Goal: Task Accomplishment & Management: Complete application form

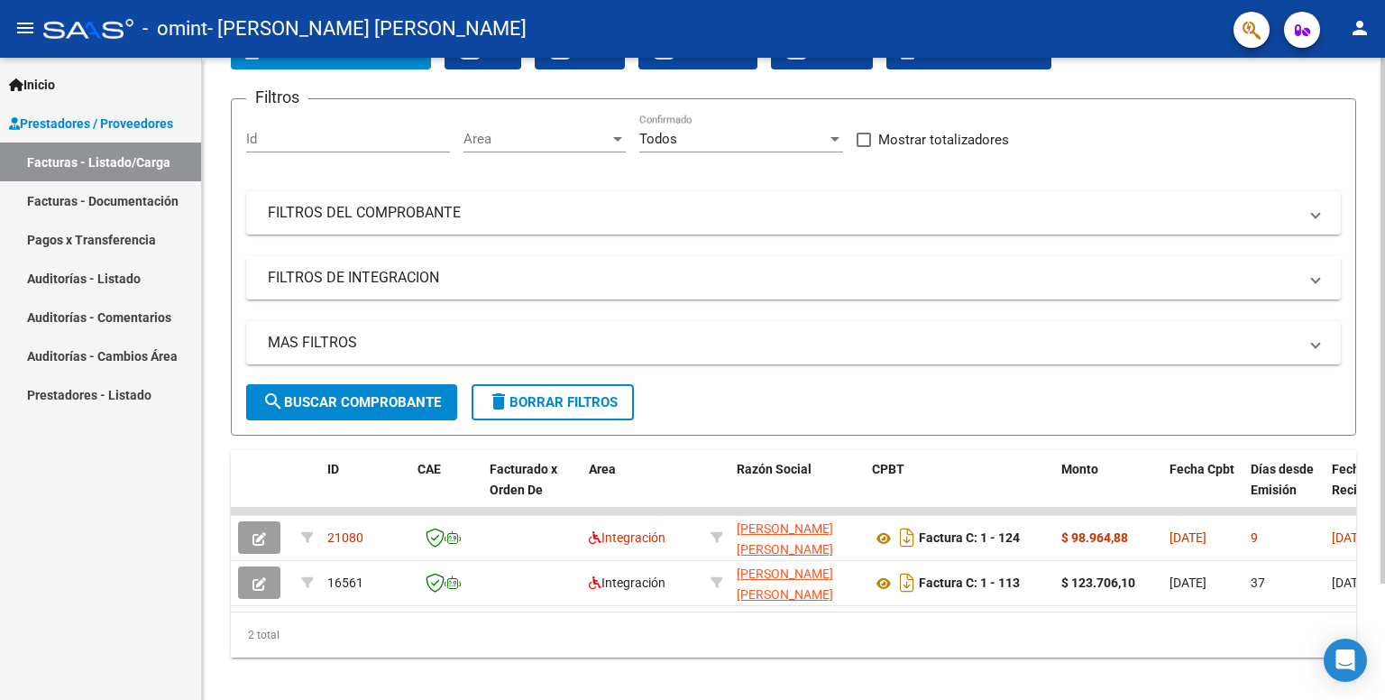
scroll to position [142, 0]
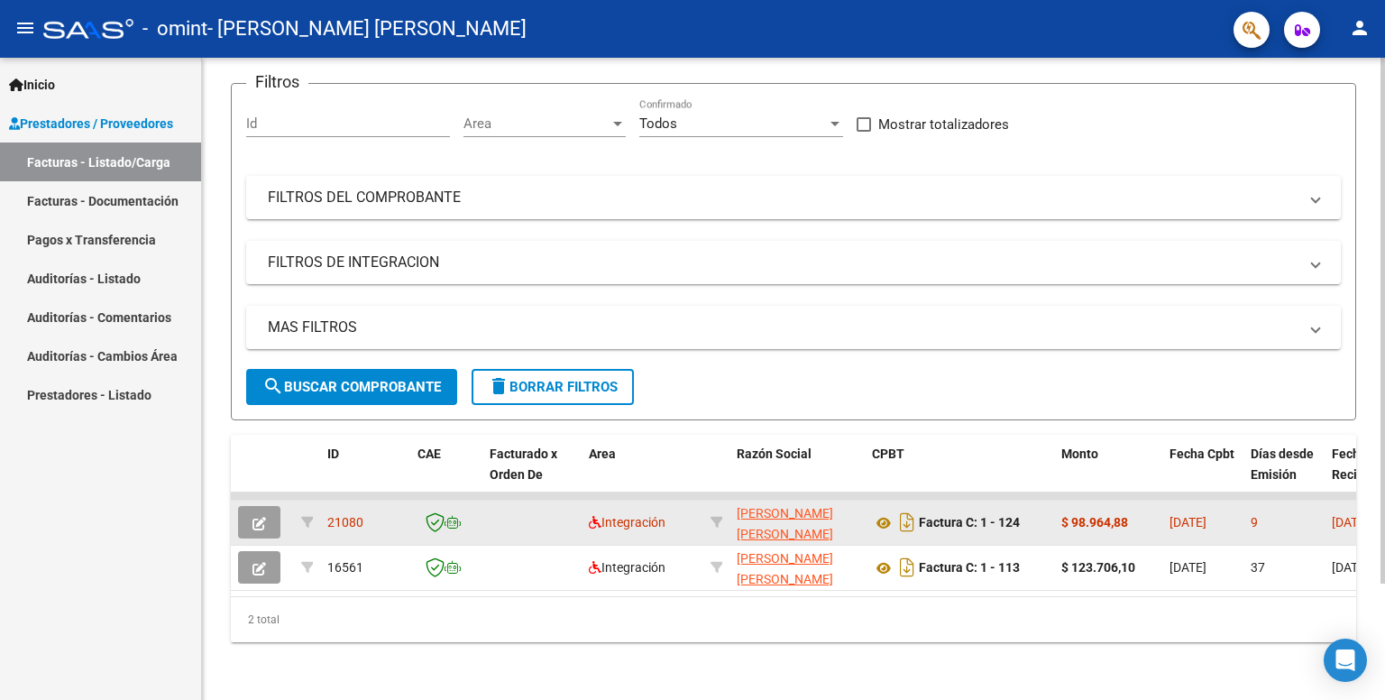
click at [1285, 512] on div "9" at bounding box center [1284, 522] width 67 height 21
click at [604, 515] on span "Integración" at bounding box center [627, 522] width 77 height 14
click at [263, 517] on icon "button" at bounding box center [259, 524] width 14 height 14
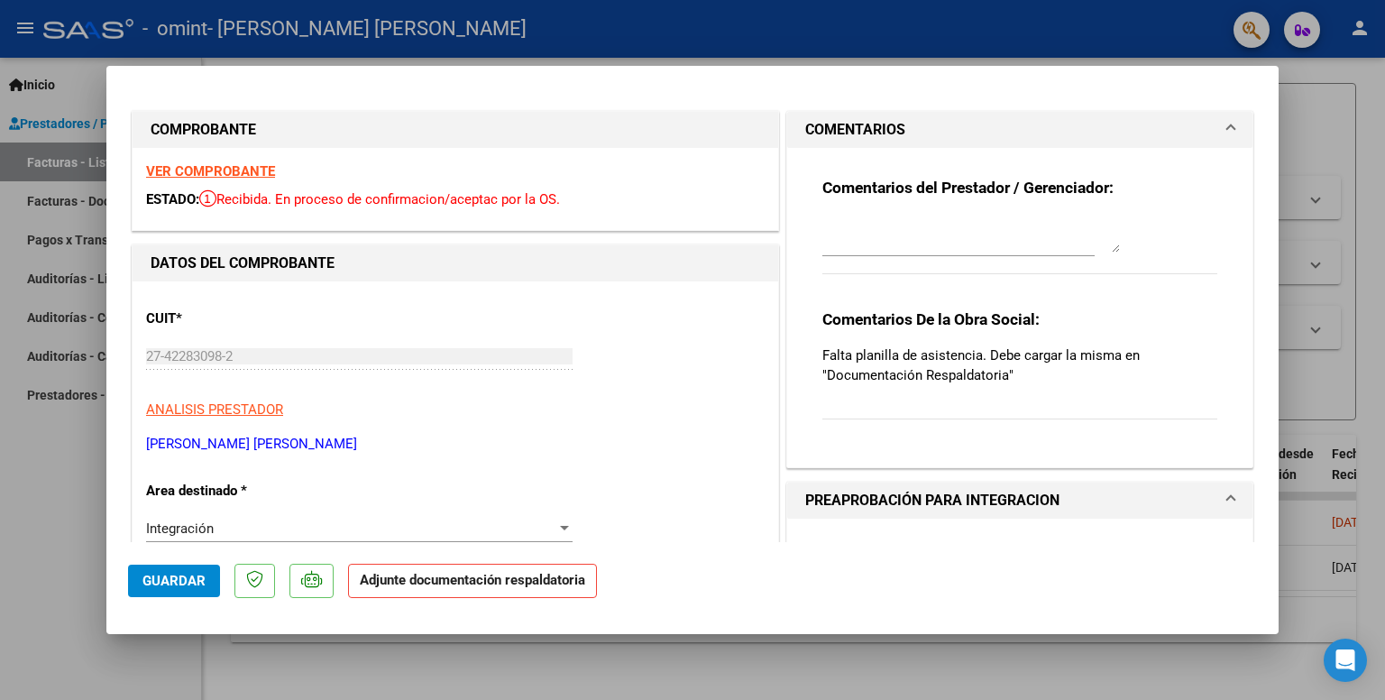
click at [553, 569] on p "Adjunte documentación respaldatoria" at bounding box center [472, 581] width 249 height 35
click at [469, 593] on p "Adjunte documentación respaldatoria" at bounding box center [472, 581] width 249 height 35
click at [649, 562] on mat-dialog-actions "Guardar Adjunte documentación respaldatoria" at bounding box center [692, 577] width 1129 height 71
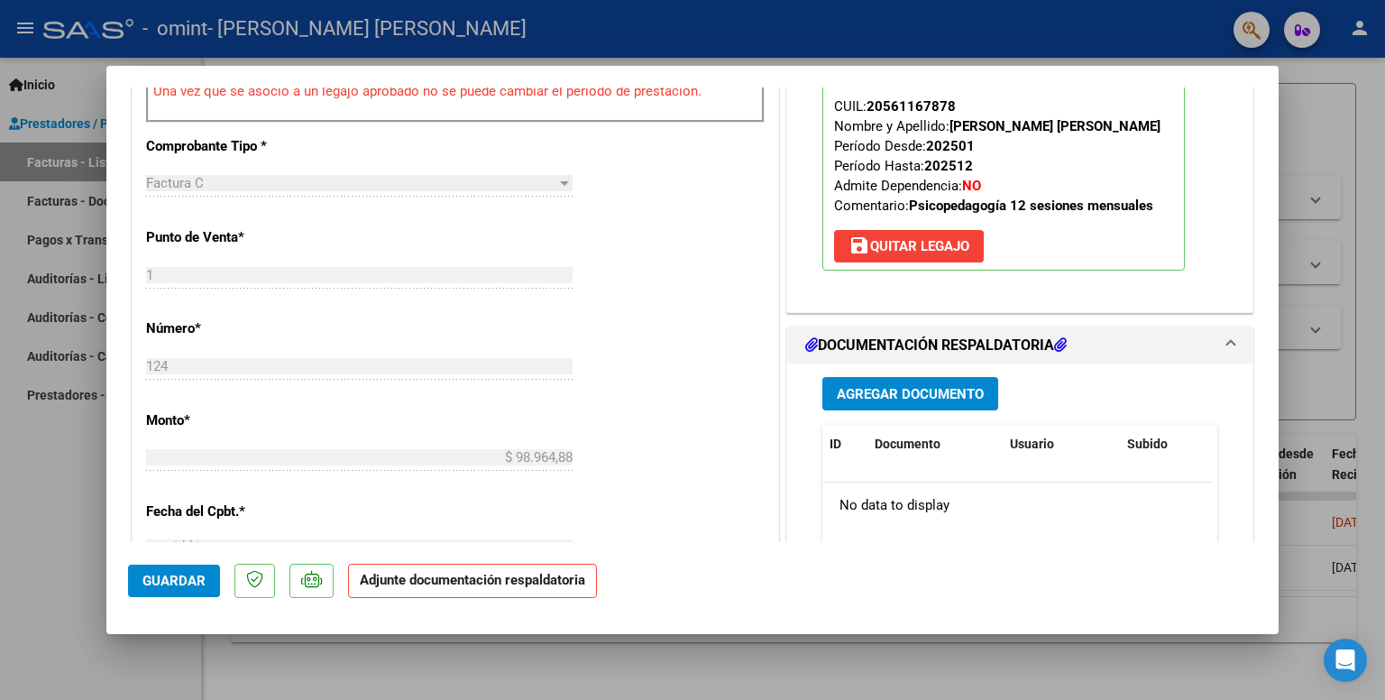
scroll to position [610, 0]
click at [844, 382] on button "Agregar Documento" at bounding box center [910, 393] width 176 height 33
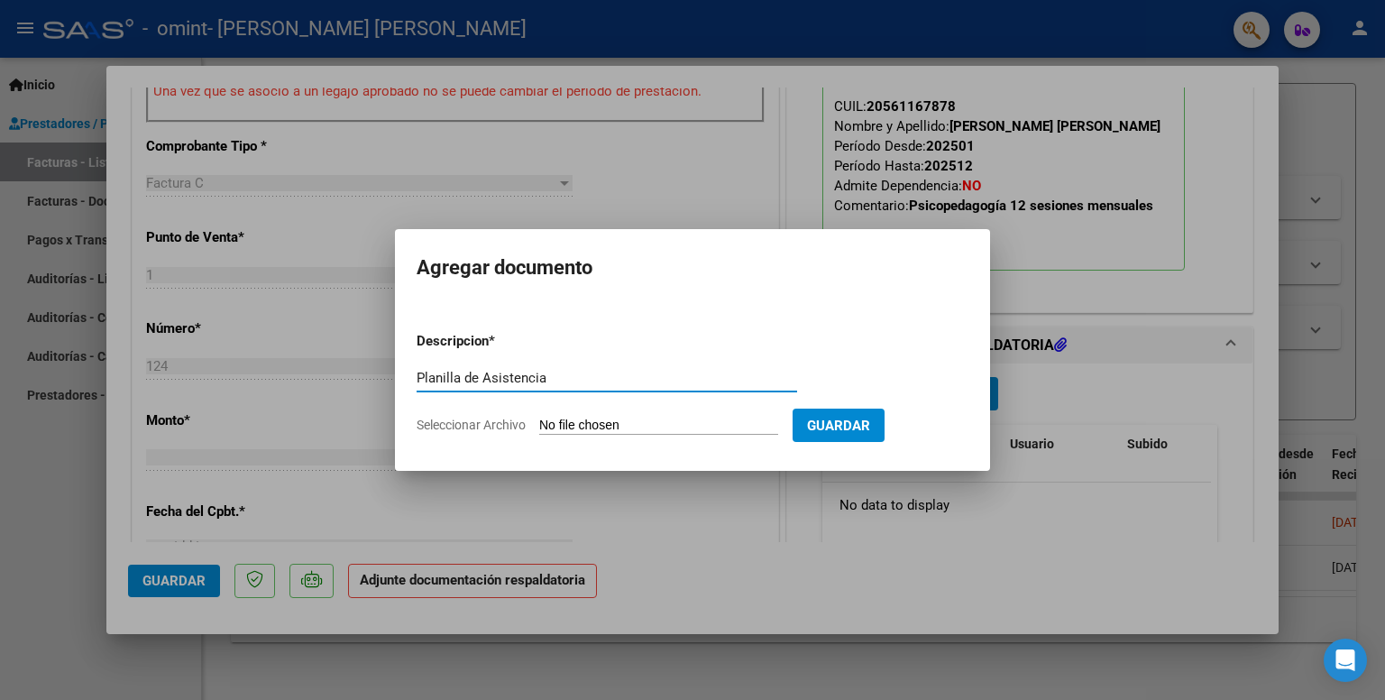
type input "Planilla de Asistencia"
click at [619, 433] on input "Seleccionar Archivo" at bounding box center [658, 425] width 239 height 17
type input "C:\fakepath\PLANILLA ASISTENCIA AGOSTO- [PERSON_NAME] PSICOPEDAGOGIA.pdf"
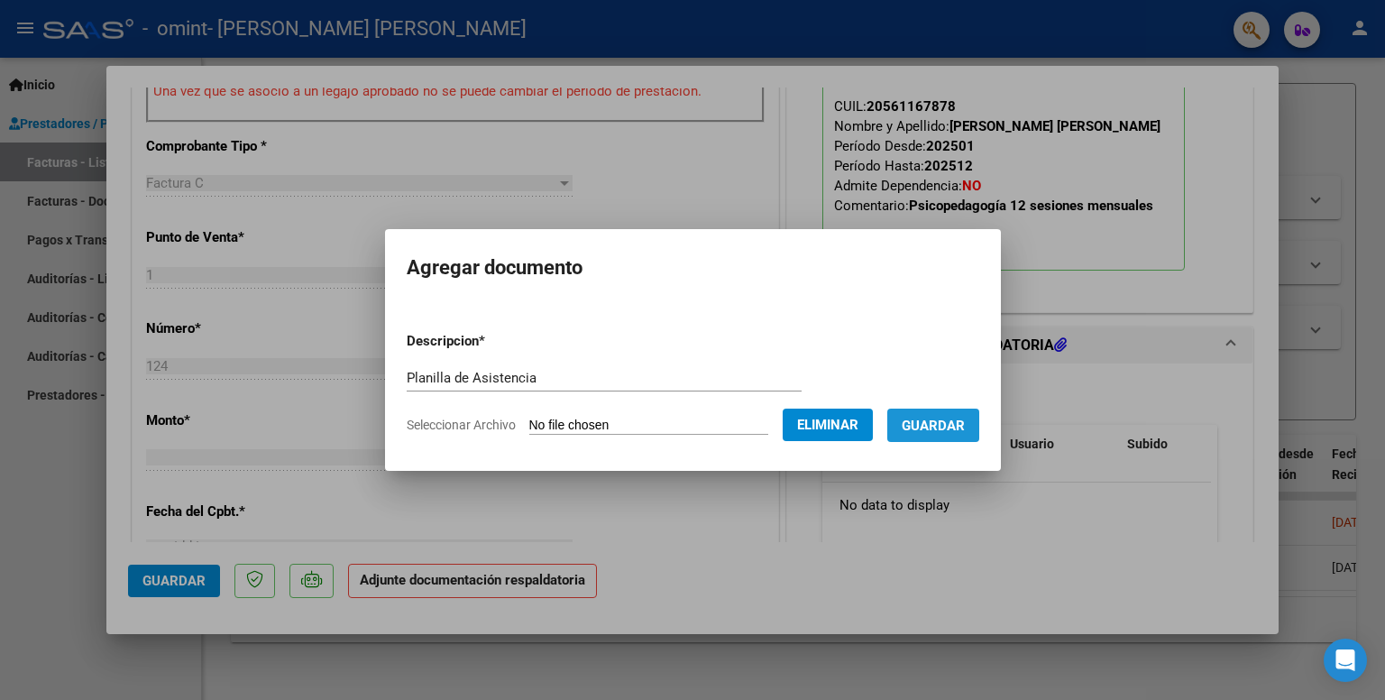
click at [959, 423] on span "Guardar" at bounding box center [933, 425] width 63 height 16
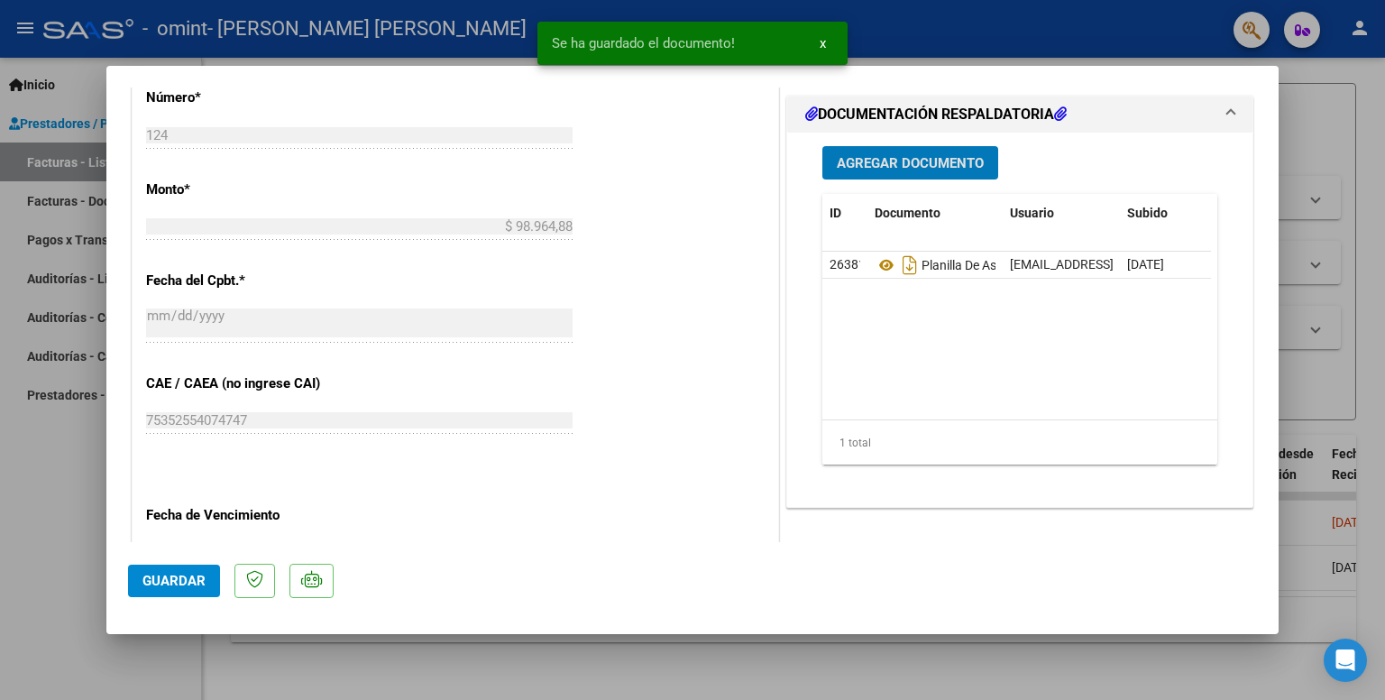
scroll to position [0, 0]
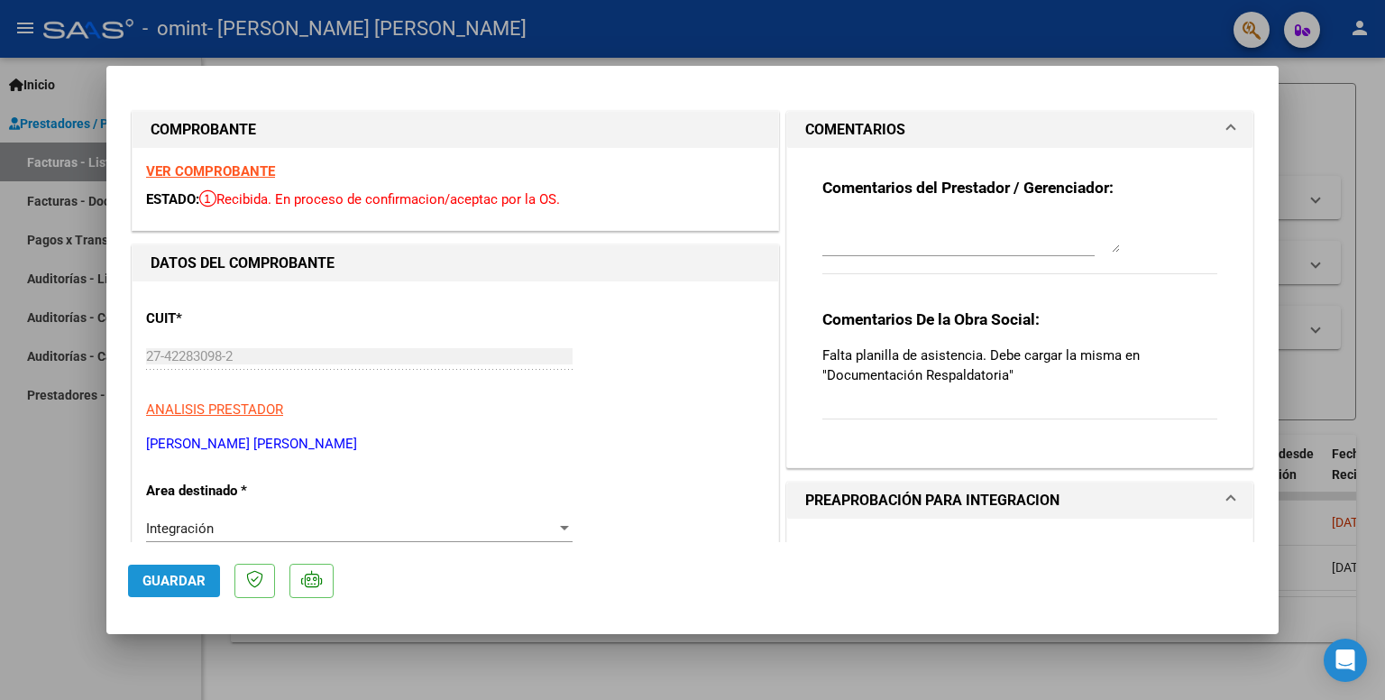
click at [177, 583] on span "Guardar" at bounding box center [173, 581] width 63 height 16
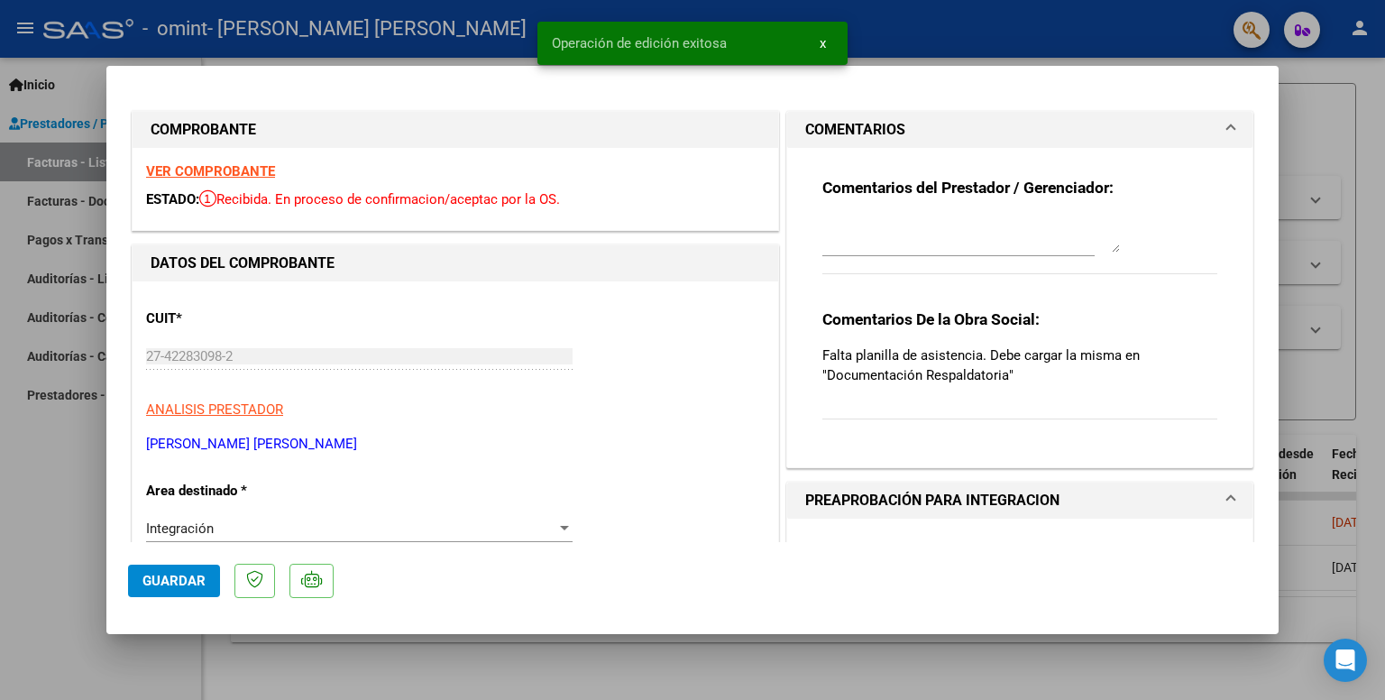
click at [1305, 182] on div at bounding box center [692, 350] width 1385 height 700
type input "$ 0,00"
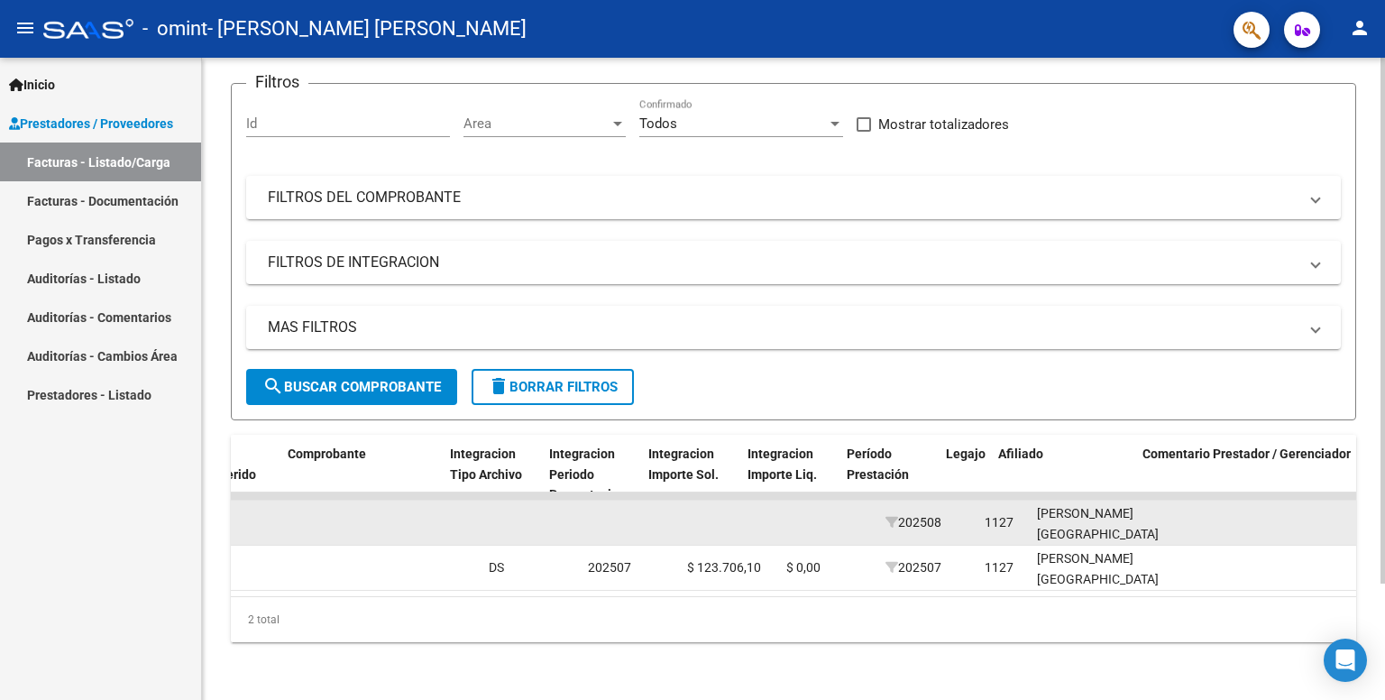
scroll to position [0, 1737]
